Goal: Task Accomplishment & Management: Manage account settings

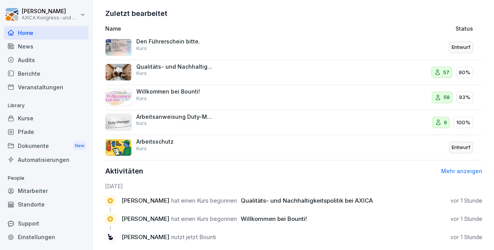
scroll to position [275, 0]
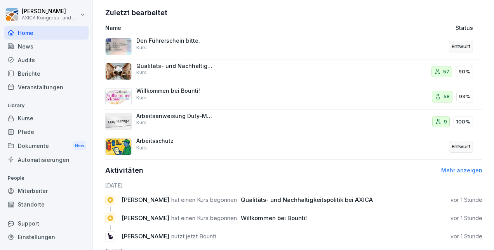
click at [214, 74] on div "Qualitäts- und Nachhaltigkeitspolitik bei AXICA Kurs" at bounding box center [224, 71] width 239 height 19
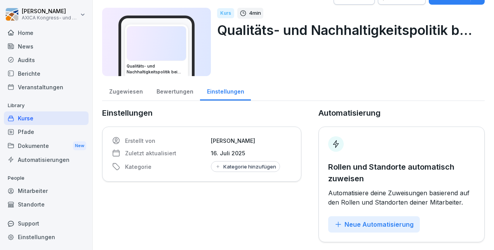
scroll to position [22, 0]
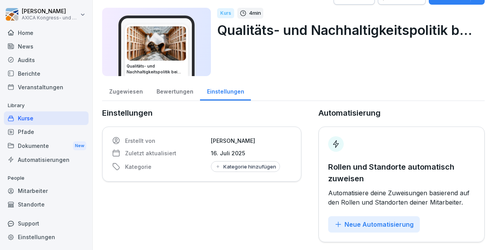
click at [170, 83] on div "Bewertungen" at bounding box center [174, 91] width 50 height 20
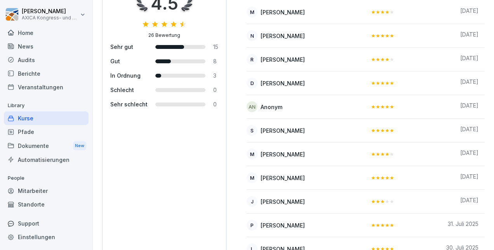
scroll to position [142, 0]
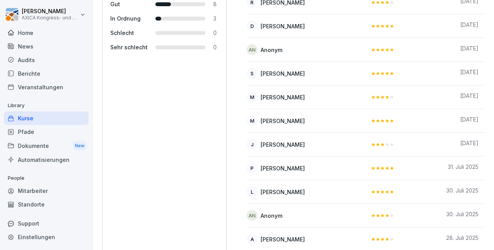
drag, startPoint x: 493, startPoint y: 100, endPoint x: 493, endPoint y: 121, distance: 21.0
click at [493, 121] on html "[PERSON_NAME] AXICA Kongress- und Tagungszentrum Pariser Platz 3 GmbH Home News…" at bounding box center [247, 125] width 494 height 250
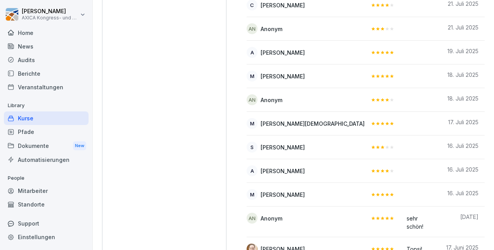
drag, startPoint x: 493, startPoint y: 184, endPoint x: 493, endPoint y: 211, distance: 27.5
click at [493, 211] on div "Kurse / Qualitäts- und Nachhaltigkeitspolitik bei AXICA Aktionen Bearbeiten Zuw…" at bounding box center [293, 125] width 401 height 250
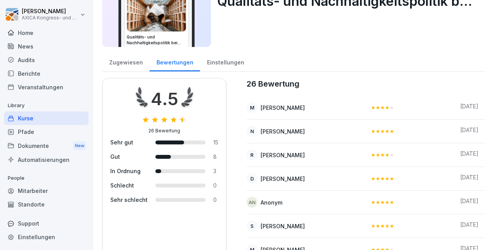
scroll to position [0, 0]
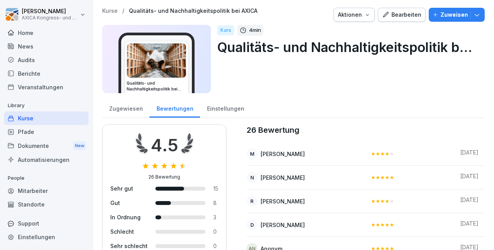
click at [119, 110] on div "Zugewiesen" at bounding box center [125, 108] width 47 height 20
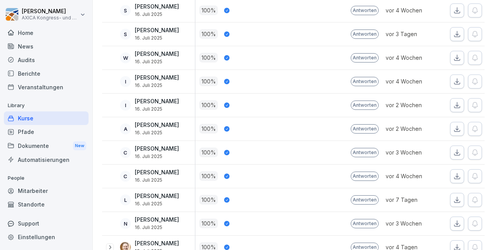
scroll to position [1344, 0]
